Goal: Transaction & Acquisition: Purchase product/service

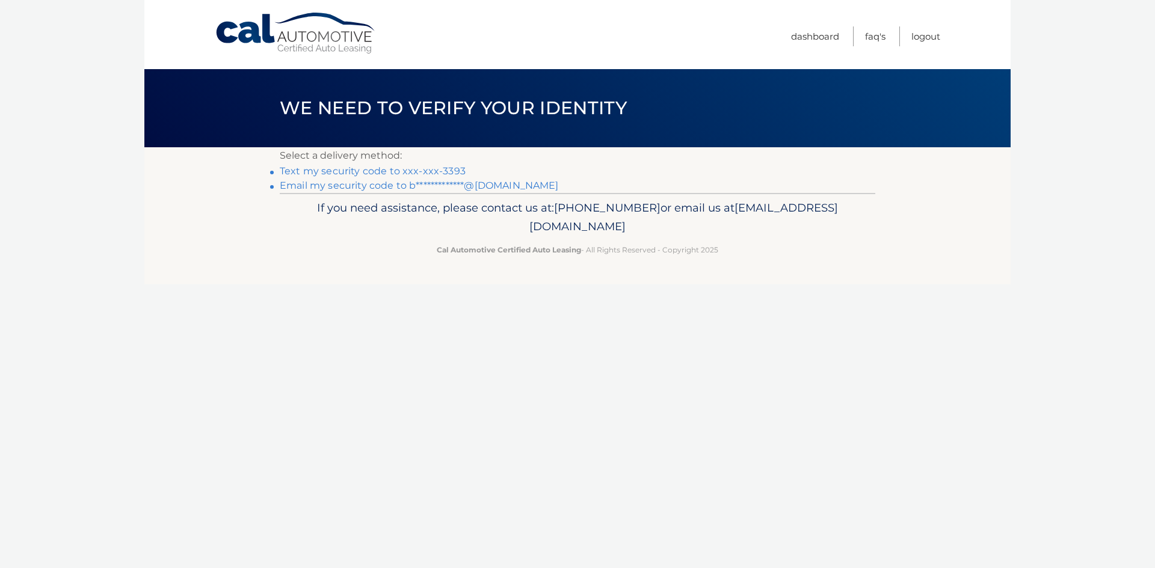
click at [449, 172] on link "Text my security code to xxx-xxx-3393" at bounding box center [373, 170] width 186 height 11
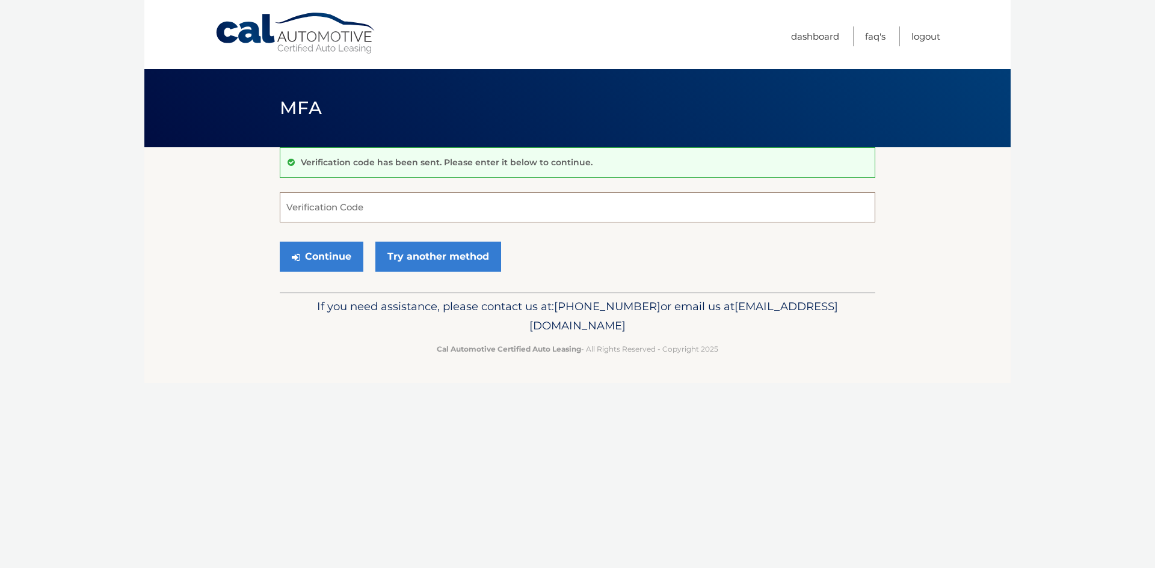
click at [419, 206] on input "Verification Code" at bounding box center [577, 207] width 595 height 30
type input "280848"
click at [327, 256] on button "Continue" at bounding box center [322, 257] width 84 height 30
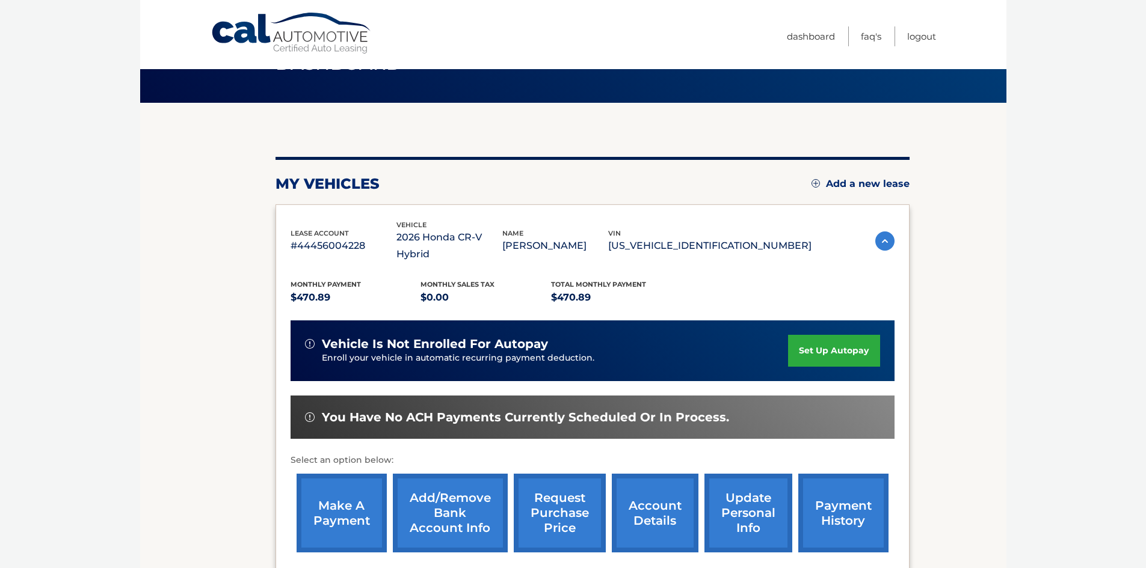
scroll to position [120, 0]
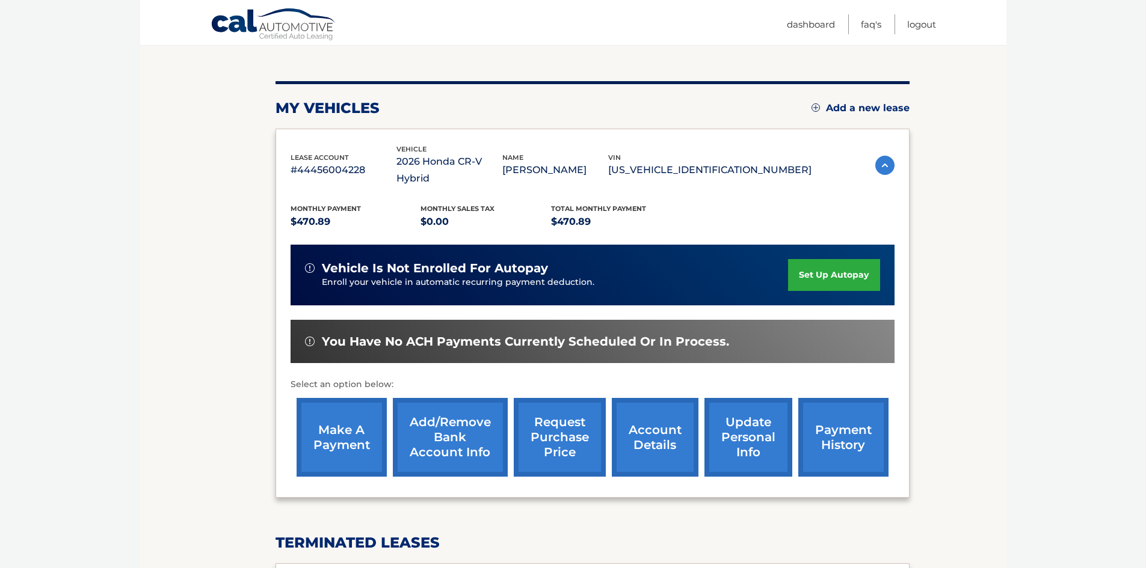
click at [437, 430] on link "Add/Remove bank account info" at bounding box center [450, 437] width 115 height 79
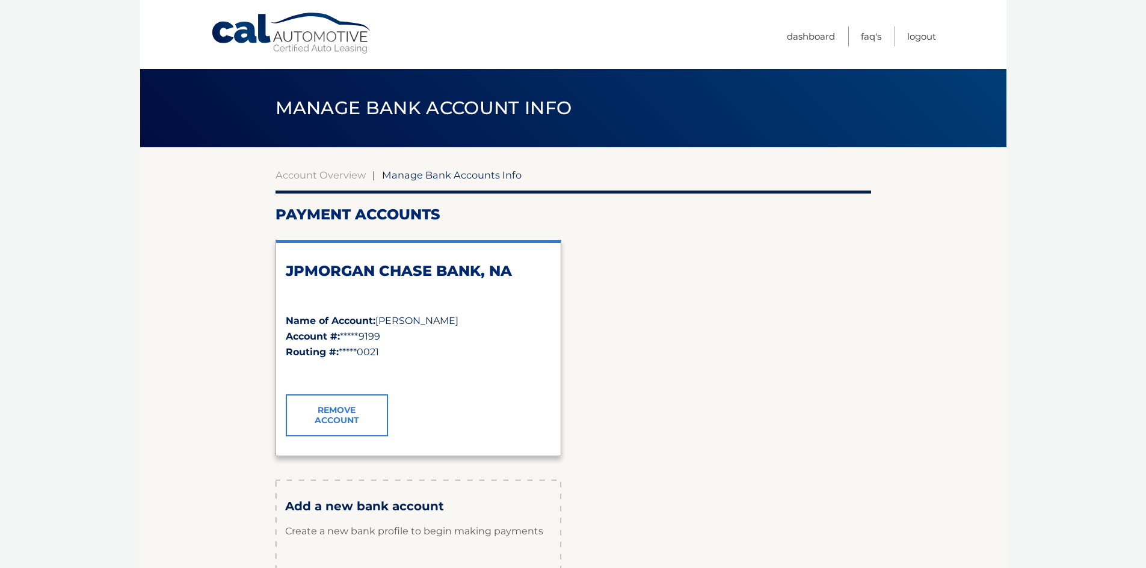
click at [343, 416] on link "Remove Account" at bounding box center [337, 415] width 102 height 42
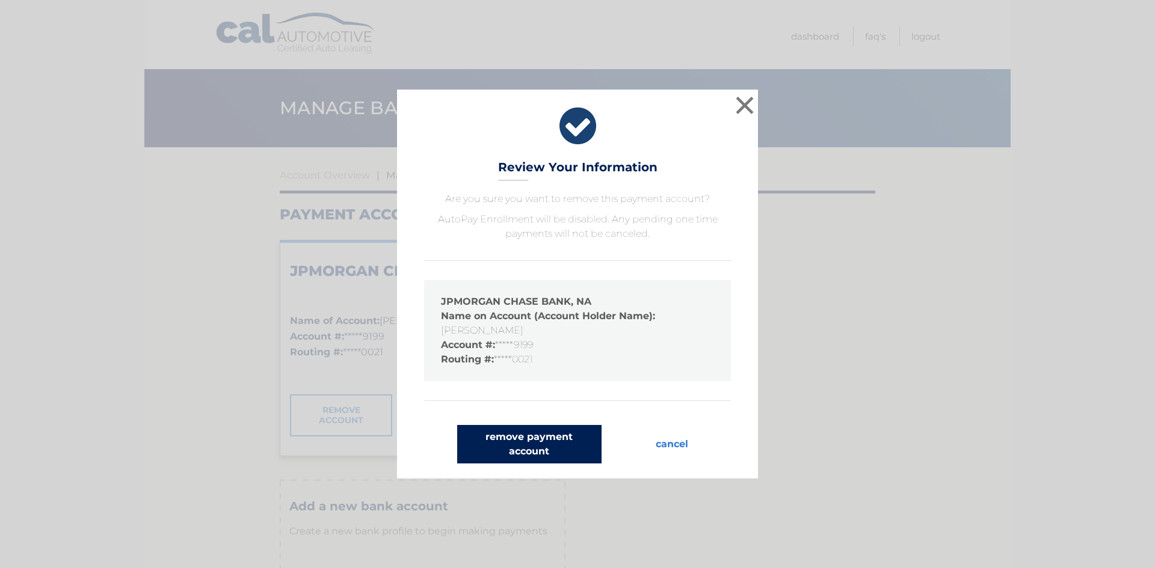
click at [531, 444] on button "remove payment account" at bounding box center [529, 444] width 144 height 38
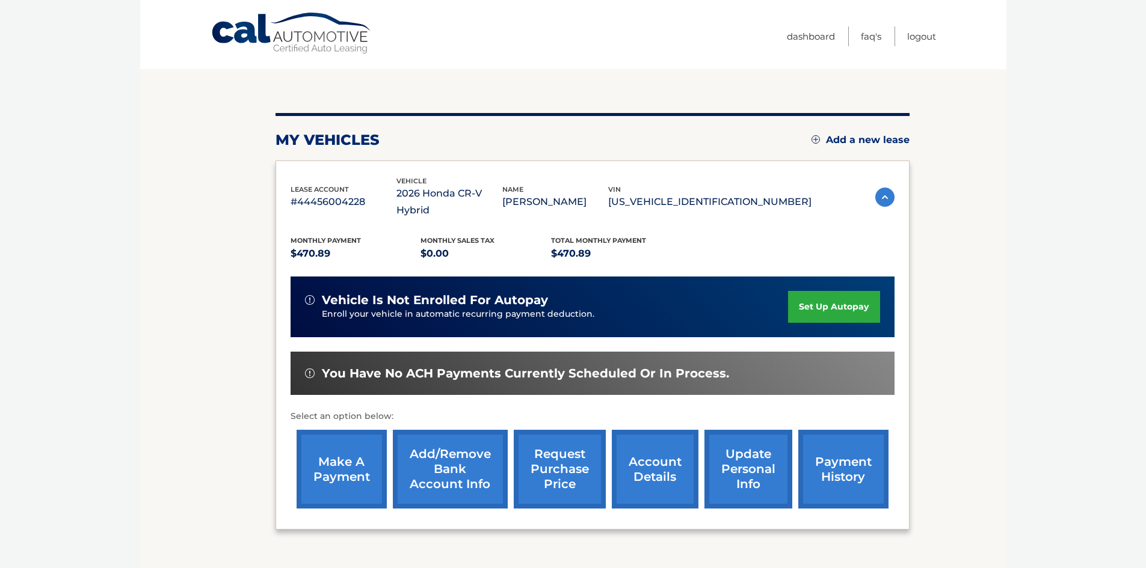
scroll to position [120, 0]
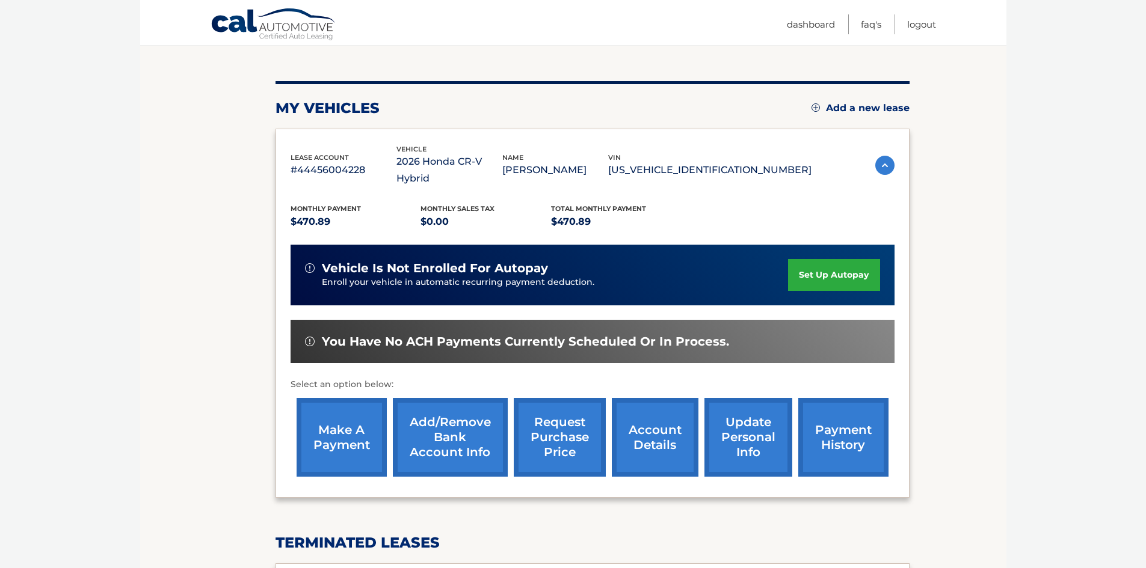
click at [457, 413] on link "Add/Remove bank account info" at bounding box center [450, 437] width 115 height 79
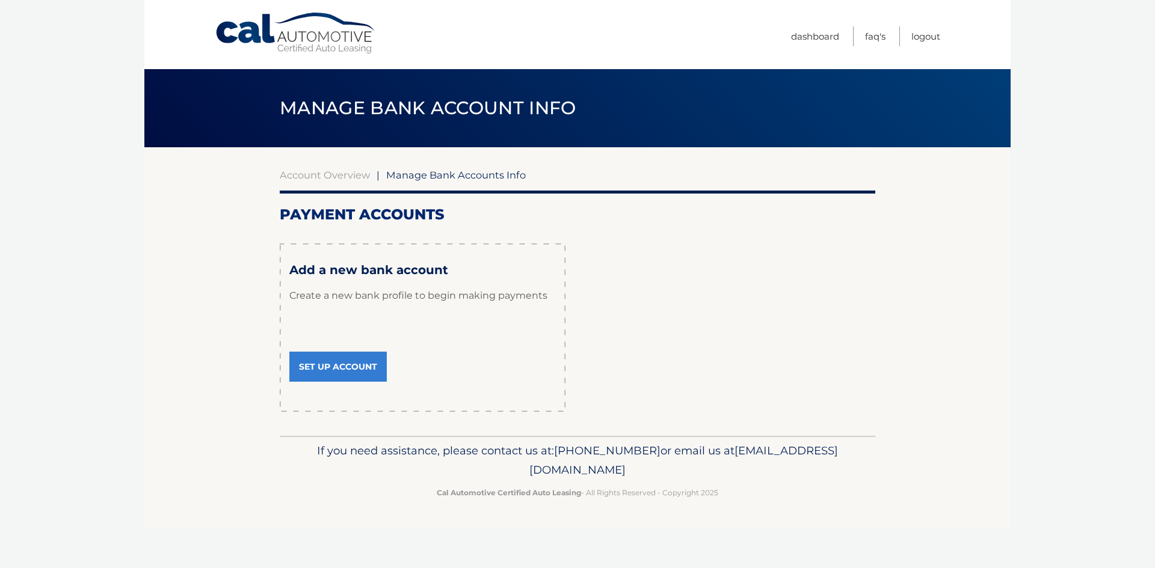
click at [354, 366] on link "Set Up Account" at bounding box center [337, 367] width 97 height 30
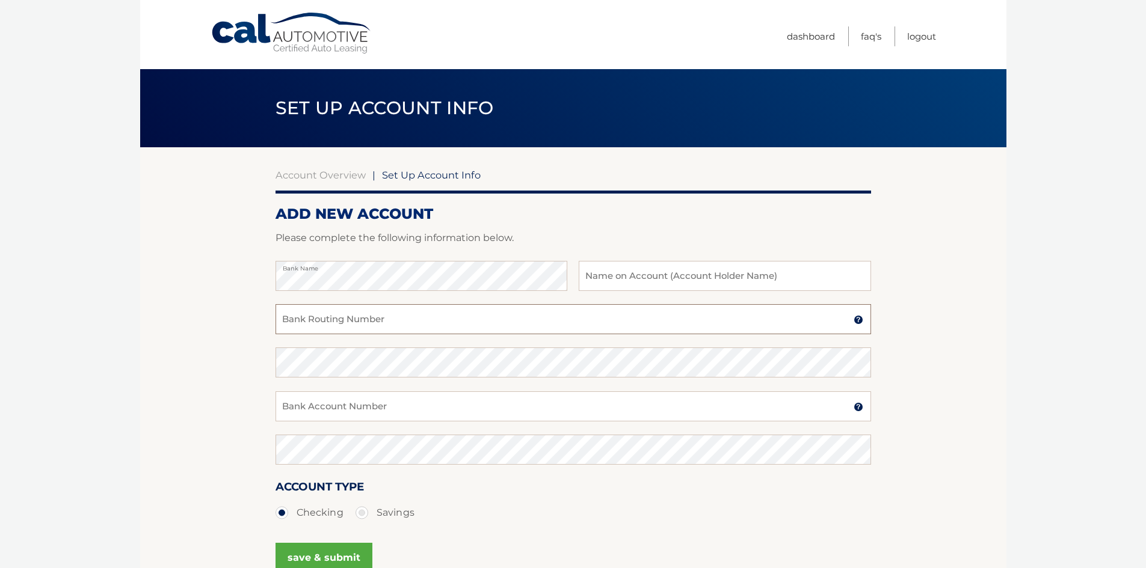
click at [398, 325] on input "Bank Routing Number" at bounding box center [572, 319] width 595 height 30
type input "021000021"
click at [345, 411] on input "Bank Account Number" at bounding box center [572, 406] width 595 height 30
type input "2903117566"
click at [220, 429] on section "Account Overview | Set Up Account Info ADD NEW ACCOUNT Please complete the foll…" at bounding box center [573, 376] width 866 height 459
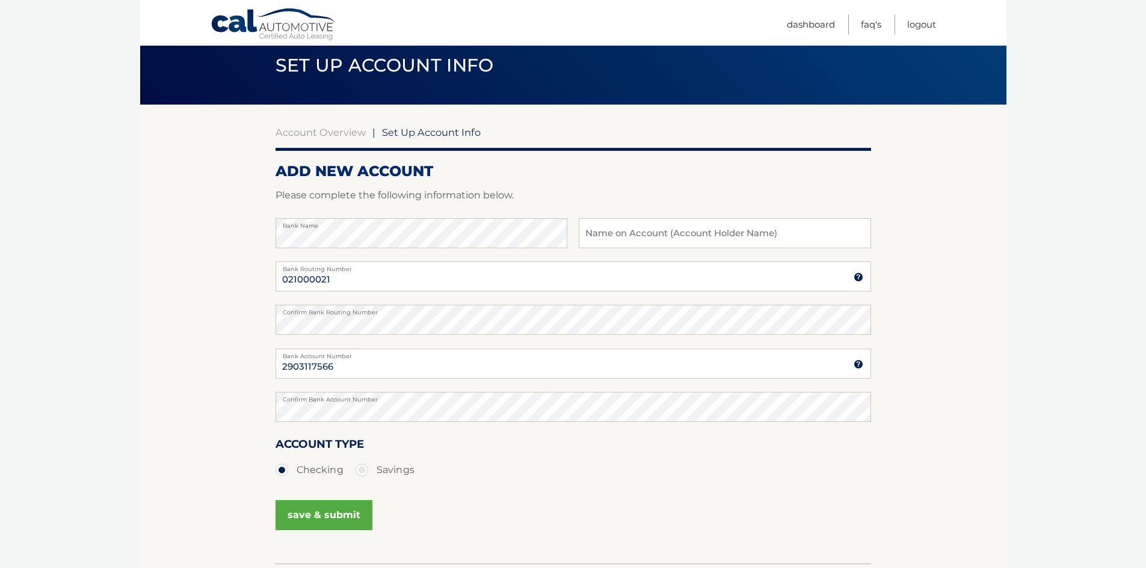
scroll to position [129, 0]
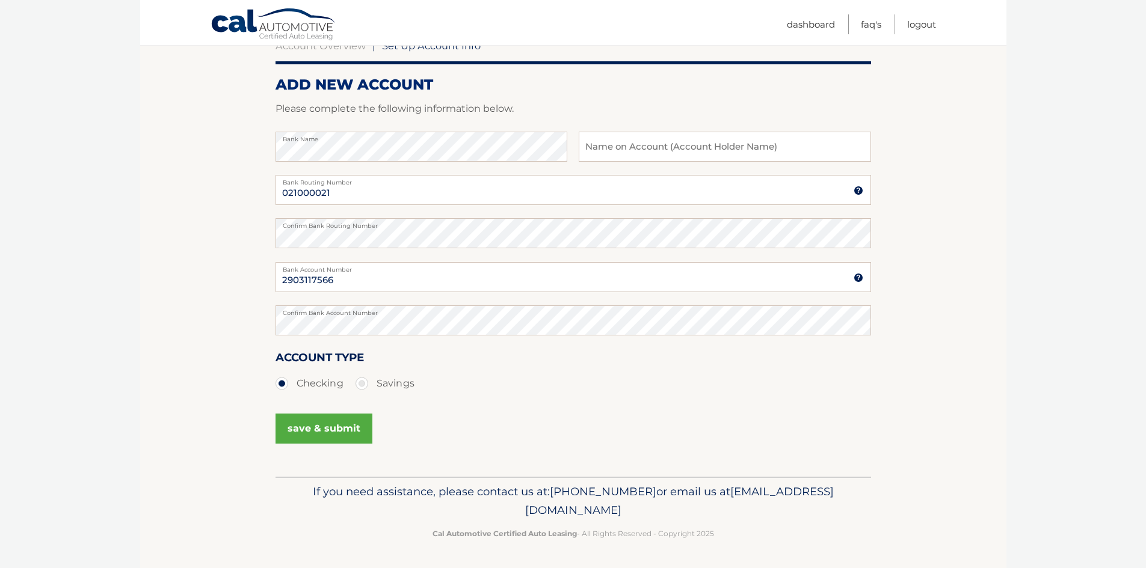
click at [318, 430] on button "save & submit" at bounding box center [323, 429] width 97 height 30
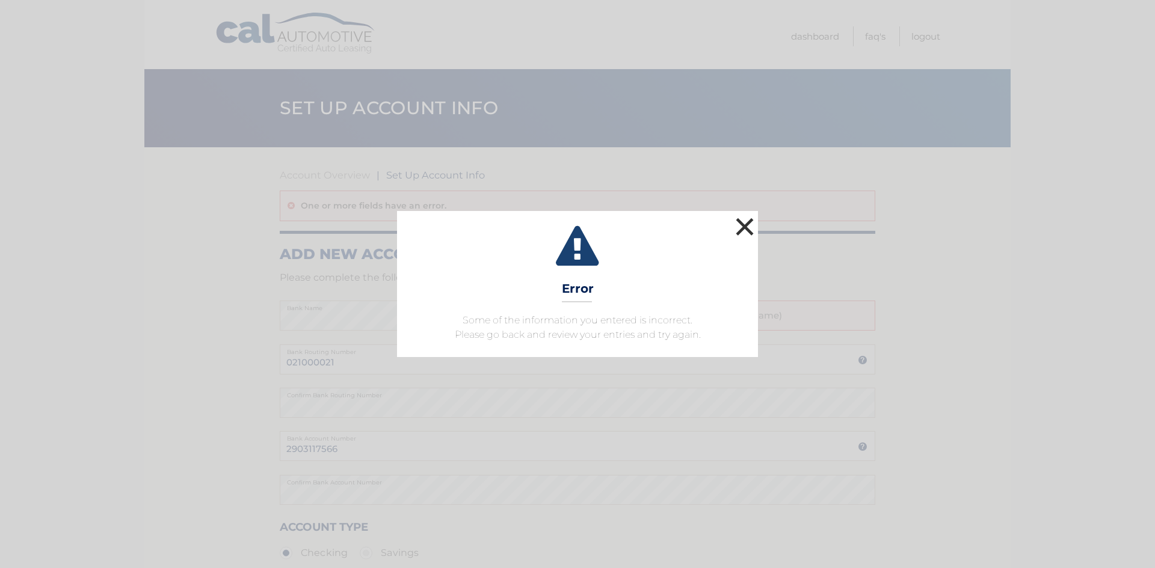
click at [742, 225] on button "×" at bounding box center [744, 227] width 24 height 24
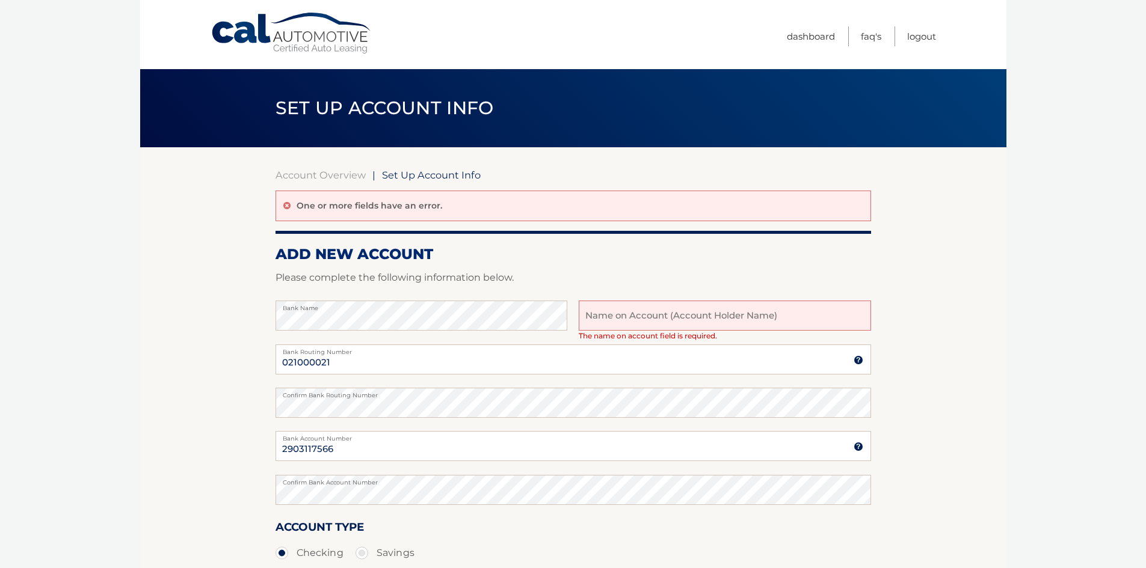
click at [649, 312] on input "text" at bounding box center [724, 316] width 292 height 30
type input "[PERSON_NAME]"
click at [959, 346] on section "Account Overview | Set Up Account Info One or more fields have an error. ADD NE…" at bounding box center [573, 396] width 866 height 499
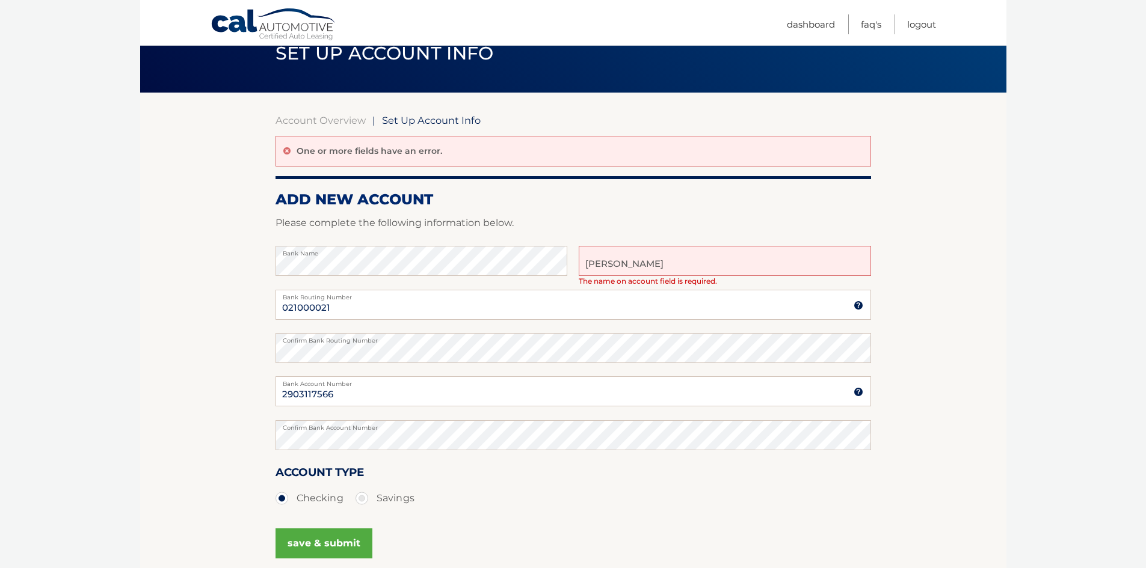
scroll to position [170, 0]
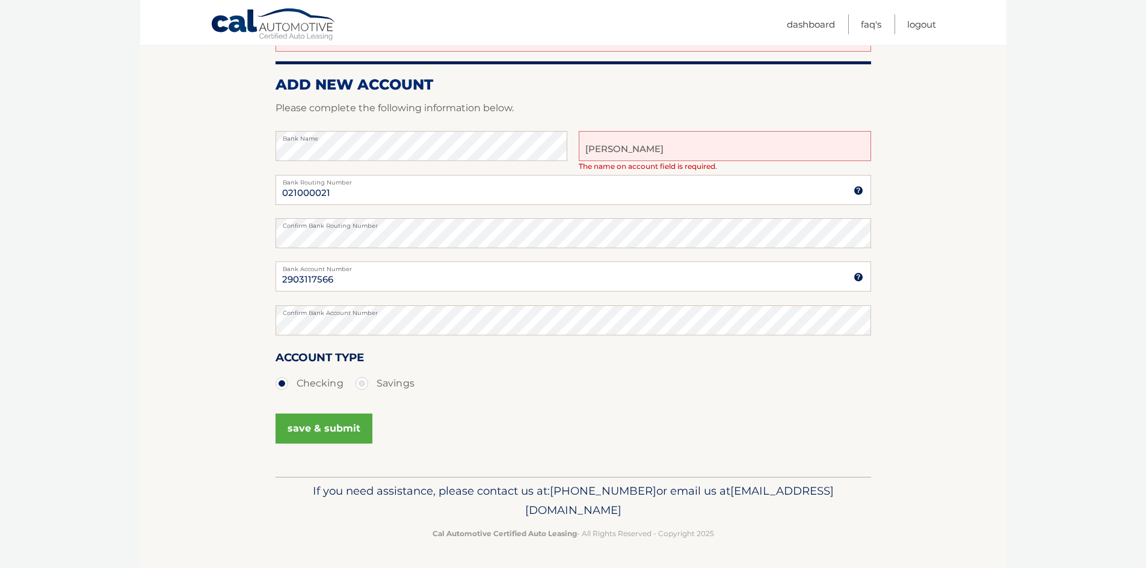
click at [315, 441] on button "save & submit" at bounding box center [323, 429] width 97 height 30
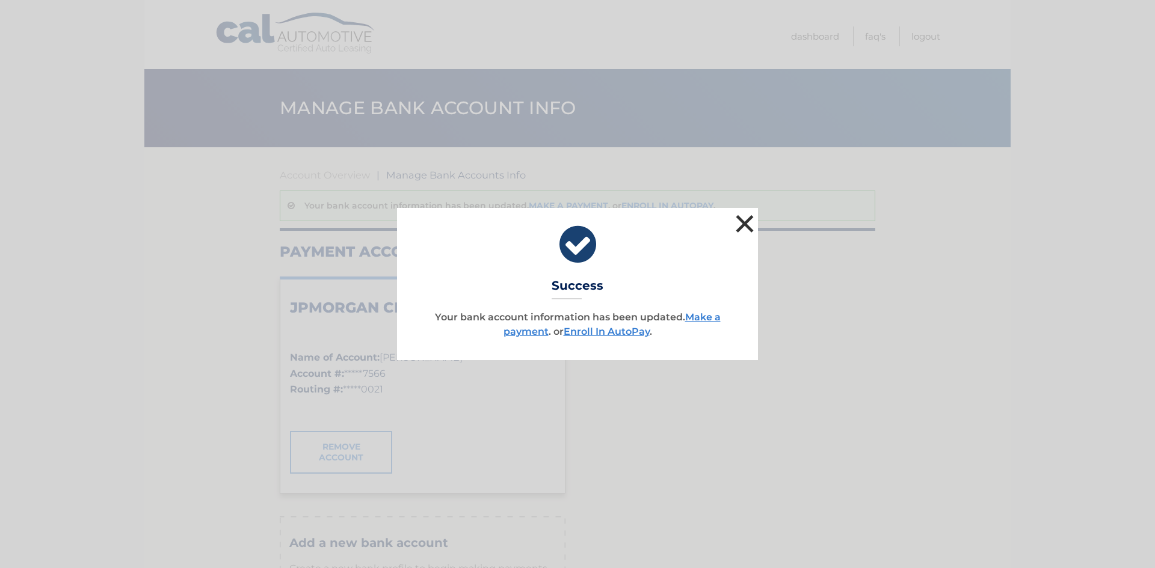
click at [740, 226] on button "×" at bounding box center [744, 224] width 24 height 24
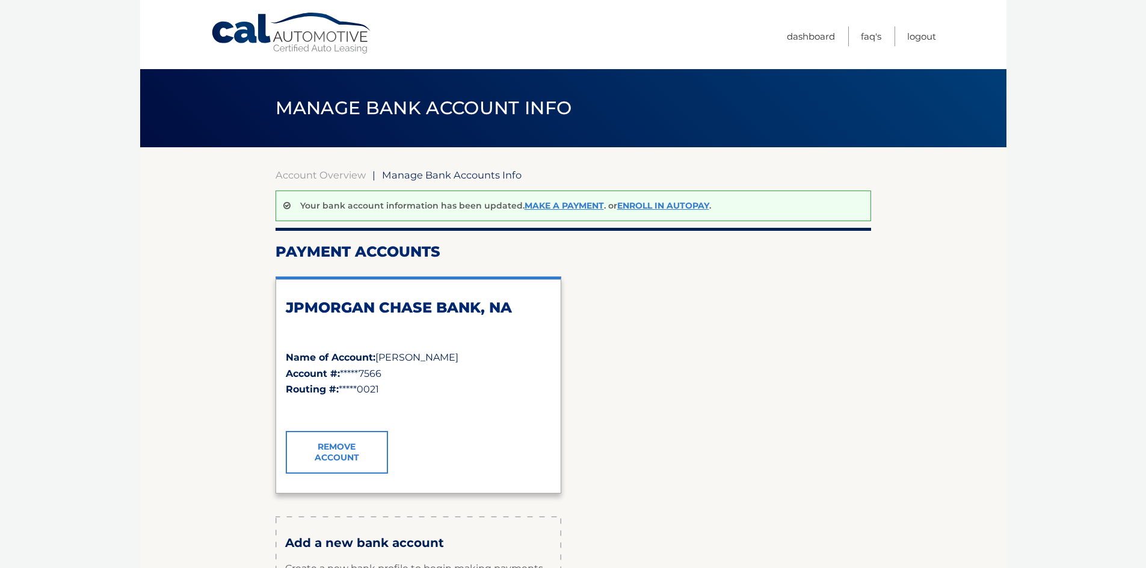
click at [678, 429] on div "JPMORGAN CHASE BANK, NA Name of Account: [PERSON_NAME] Account #: *****7566 Rou…" at bounding box center [572, 385] width 595 height 236
click at [810, 35] on link "Dashboard" at bounding box center [811, 36] width 48 height 20
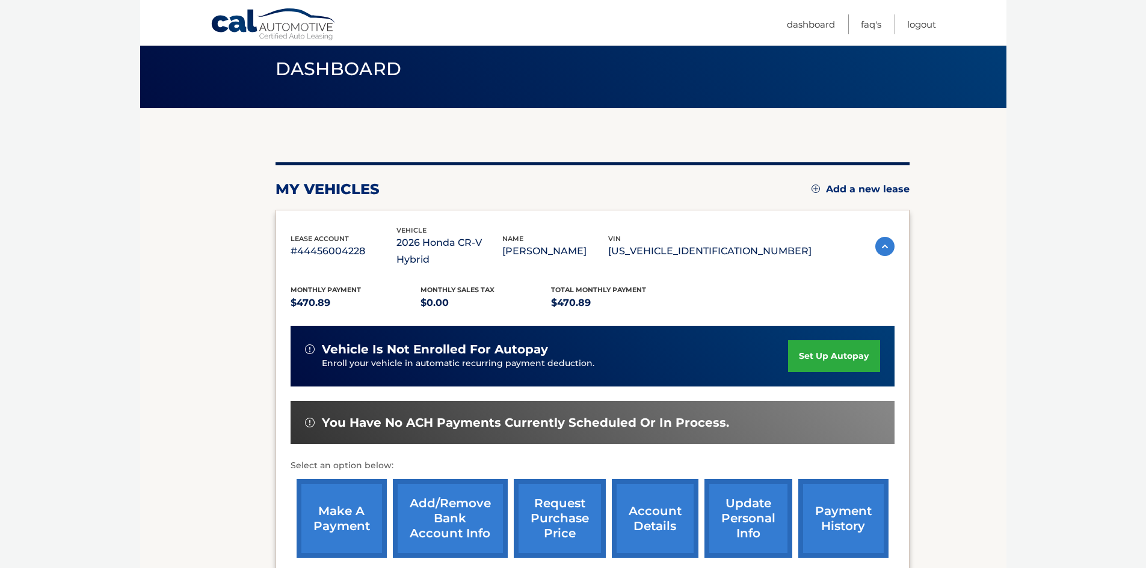
scroll to position [60, 0]
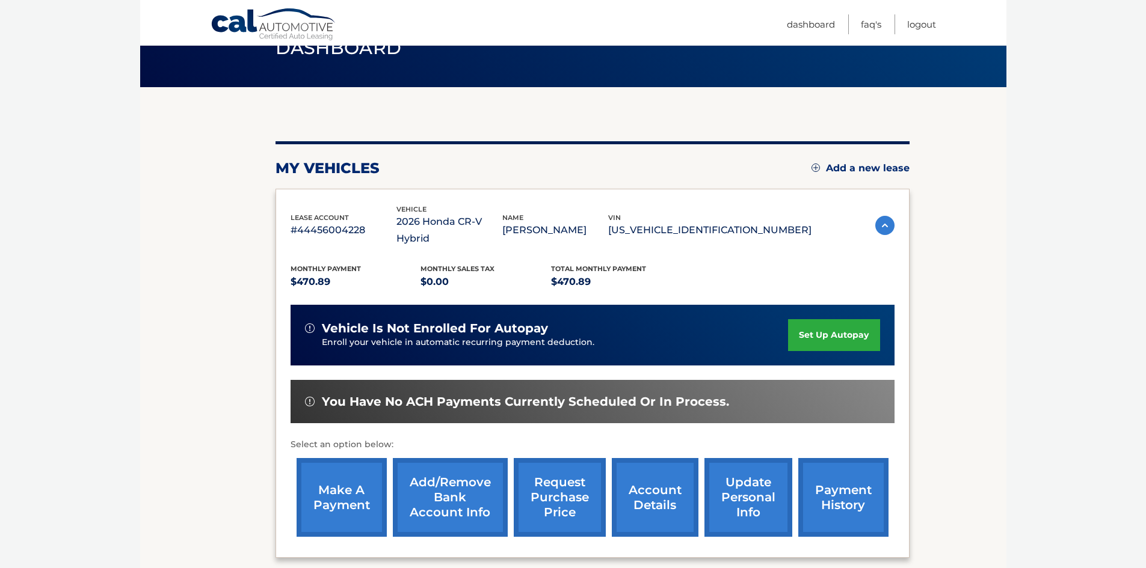
click at [353, 499] on link "make a payment" at bounding box center [341, 497] width 90 height 79
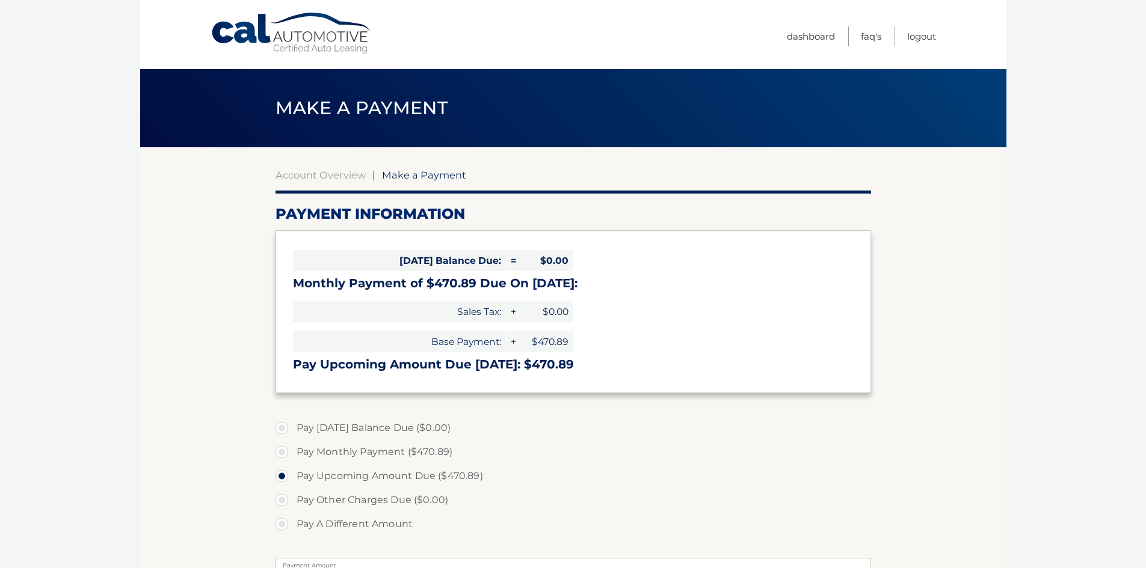
select select "Mjc3MjgwZDctNzdjMC00ZGVhLThlODQtODBkZDZiOTljMDhk"
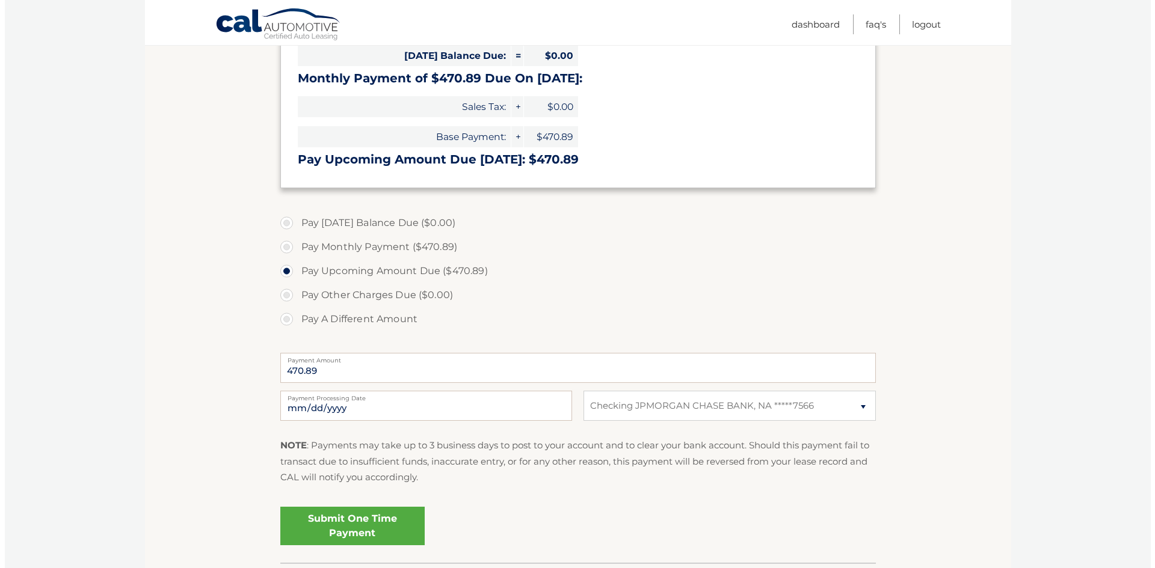
scroll to position [241, 0]
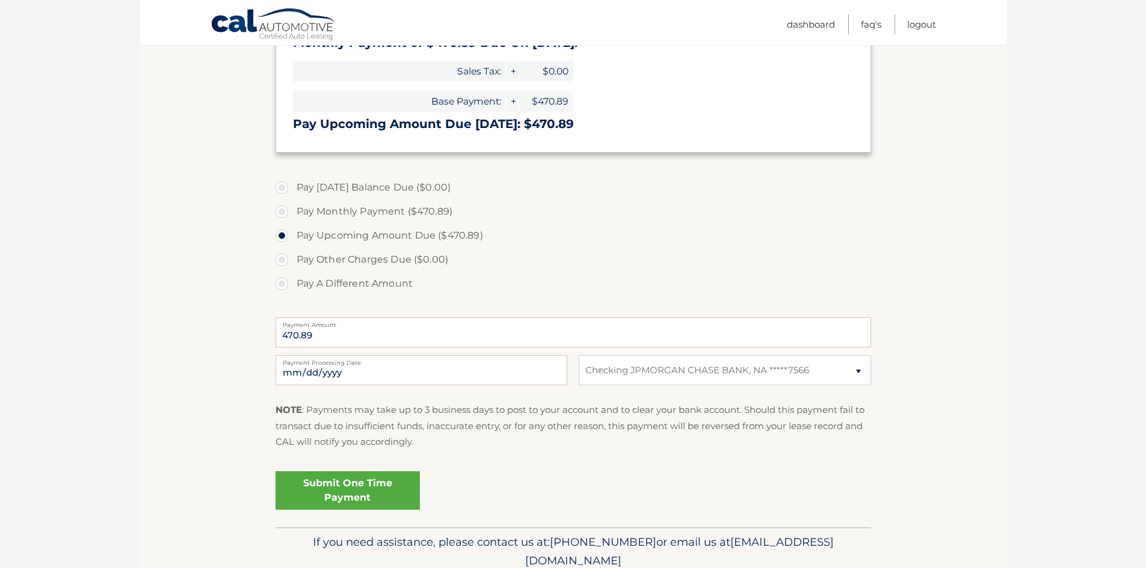
click at [379, 485] on link "Submit One Time Payment" at bounding box center [347, 490] width 144 height 38
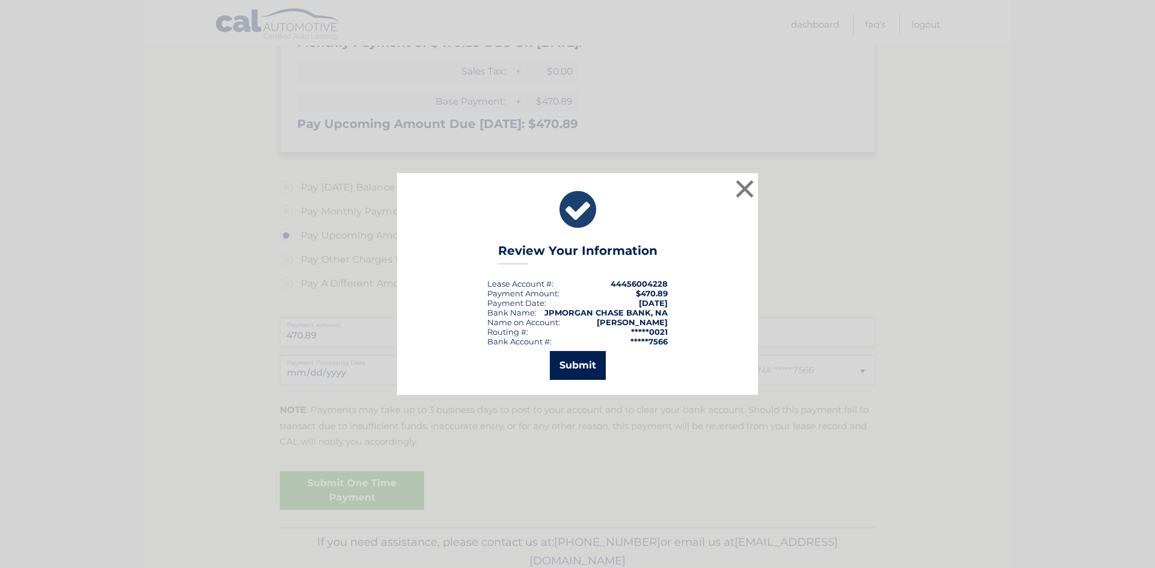
click at [581, 364] on button "Submit" at bounding box center [578, 365] width 56 height 29
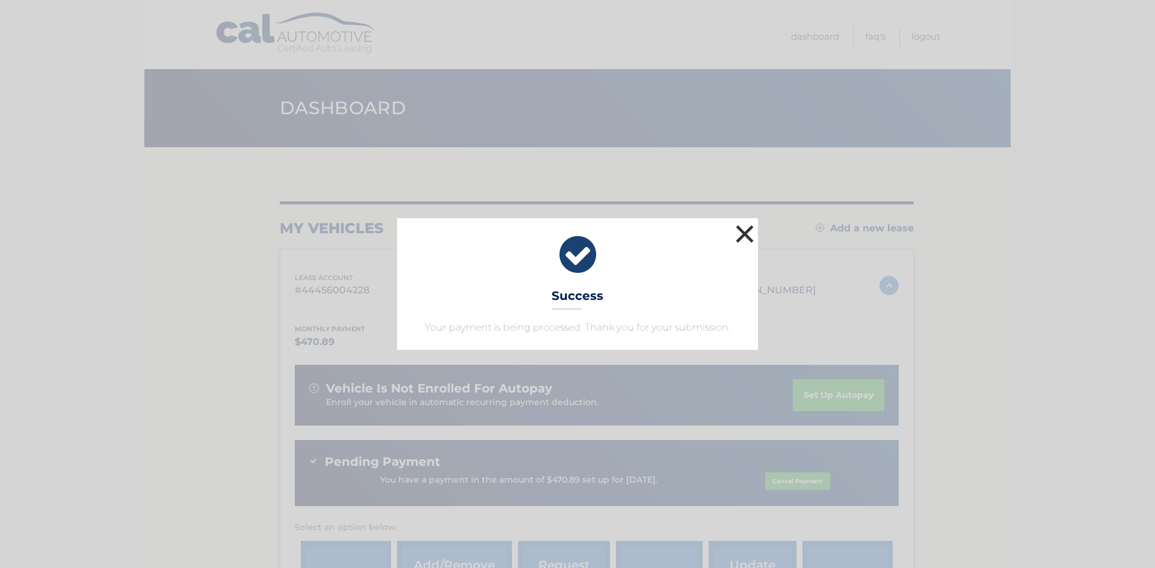
click at [742, 236] on button "×" at bounding box center [744, 234] width 24 height 24
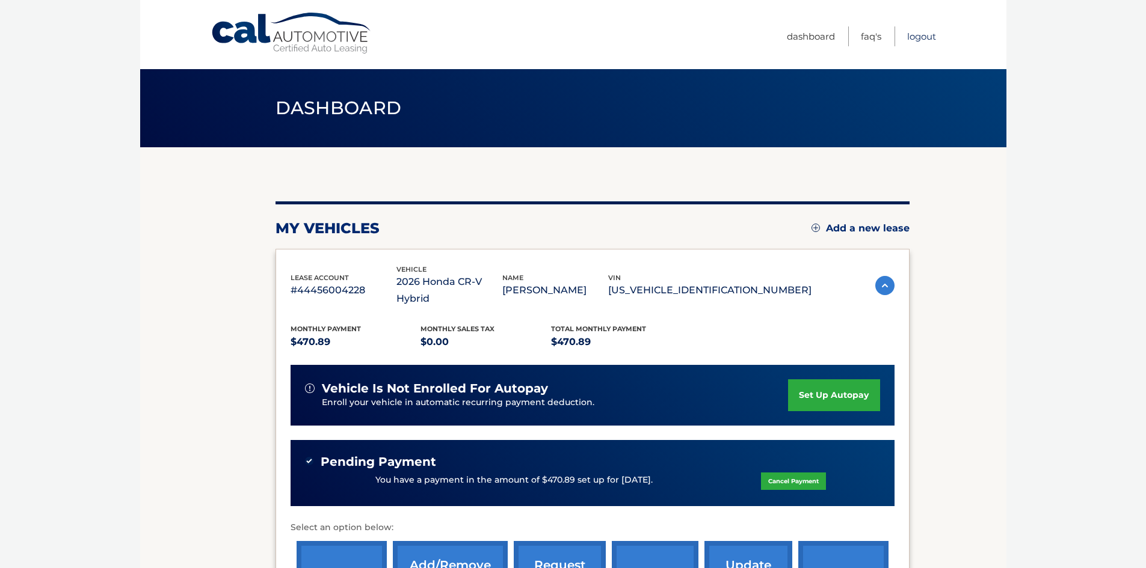
click at [914, 35] on link "Logout" at bounding box center [921, 36] width 29 height 20
